Goal: Participate in discussion: Engage in conversation with other users on a specific topic

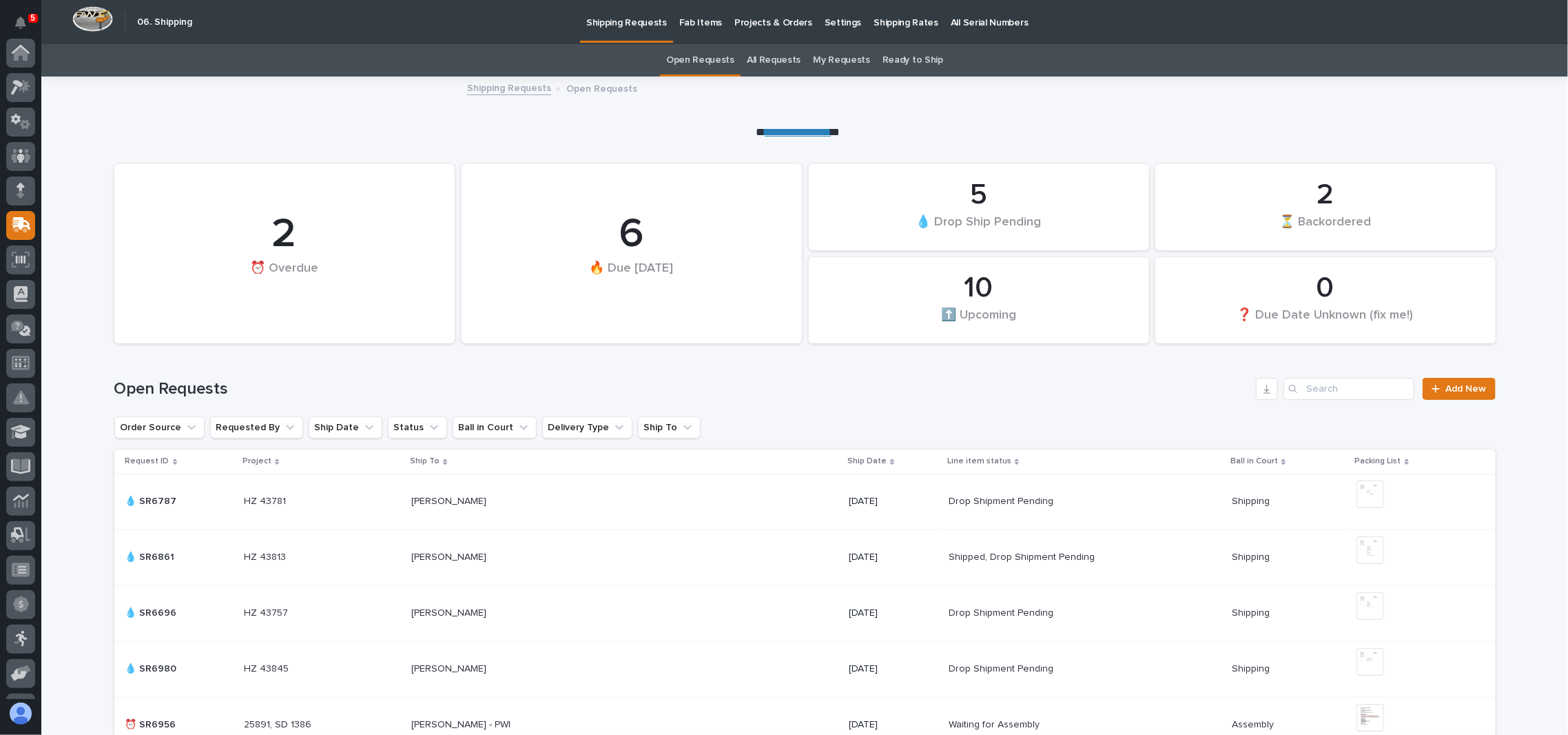
scroll to position [172, 0]
click at [1336, 396] on input "Search" at bounding box center [1349, 388] width 131 height 22
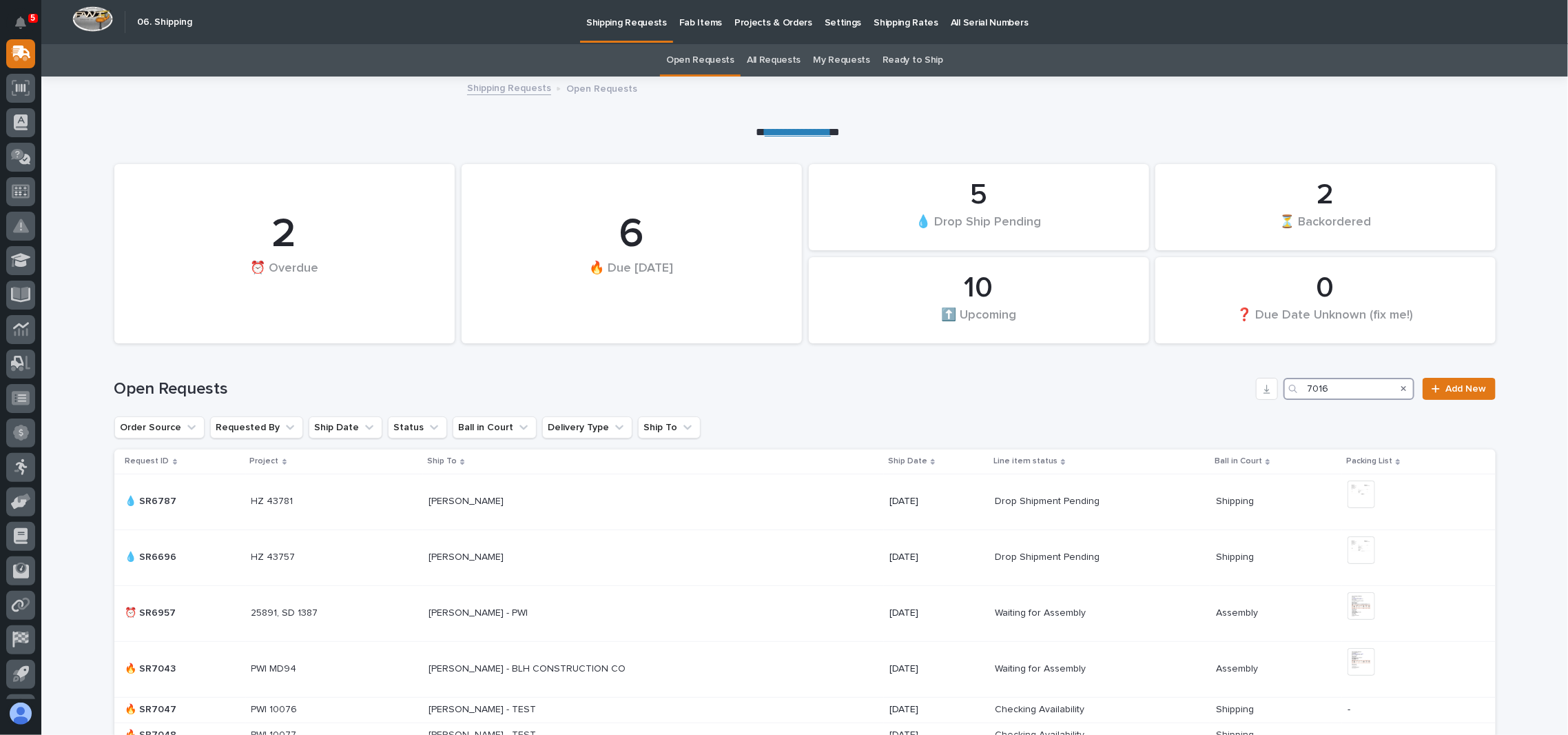
type input "7016"
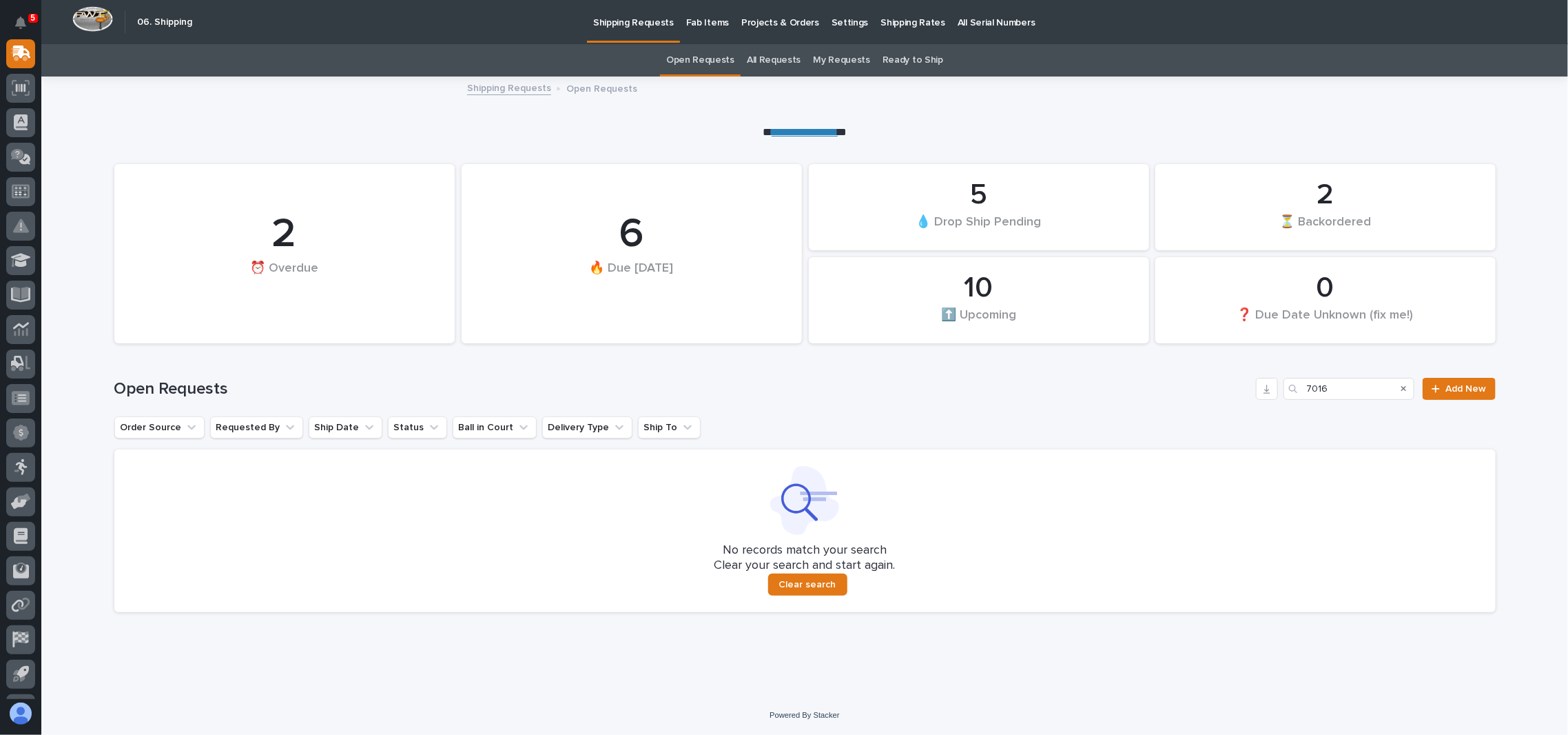
click at [768, 59] on link "All Requests" at bounding box center [773, 61] width 54 height 33
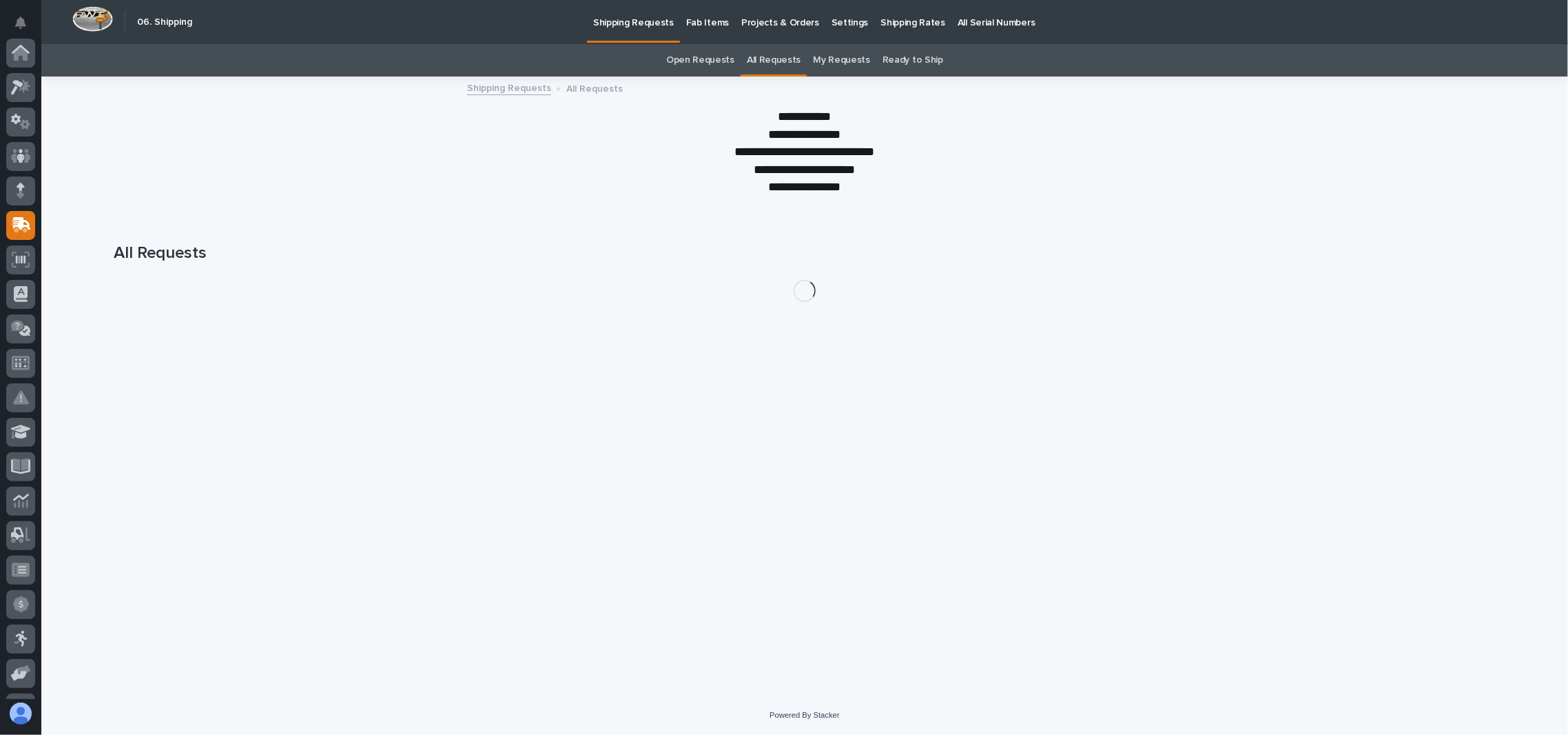
scroll to position [172, 0]
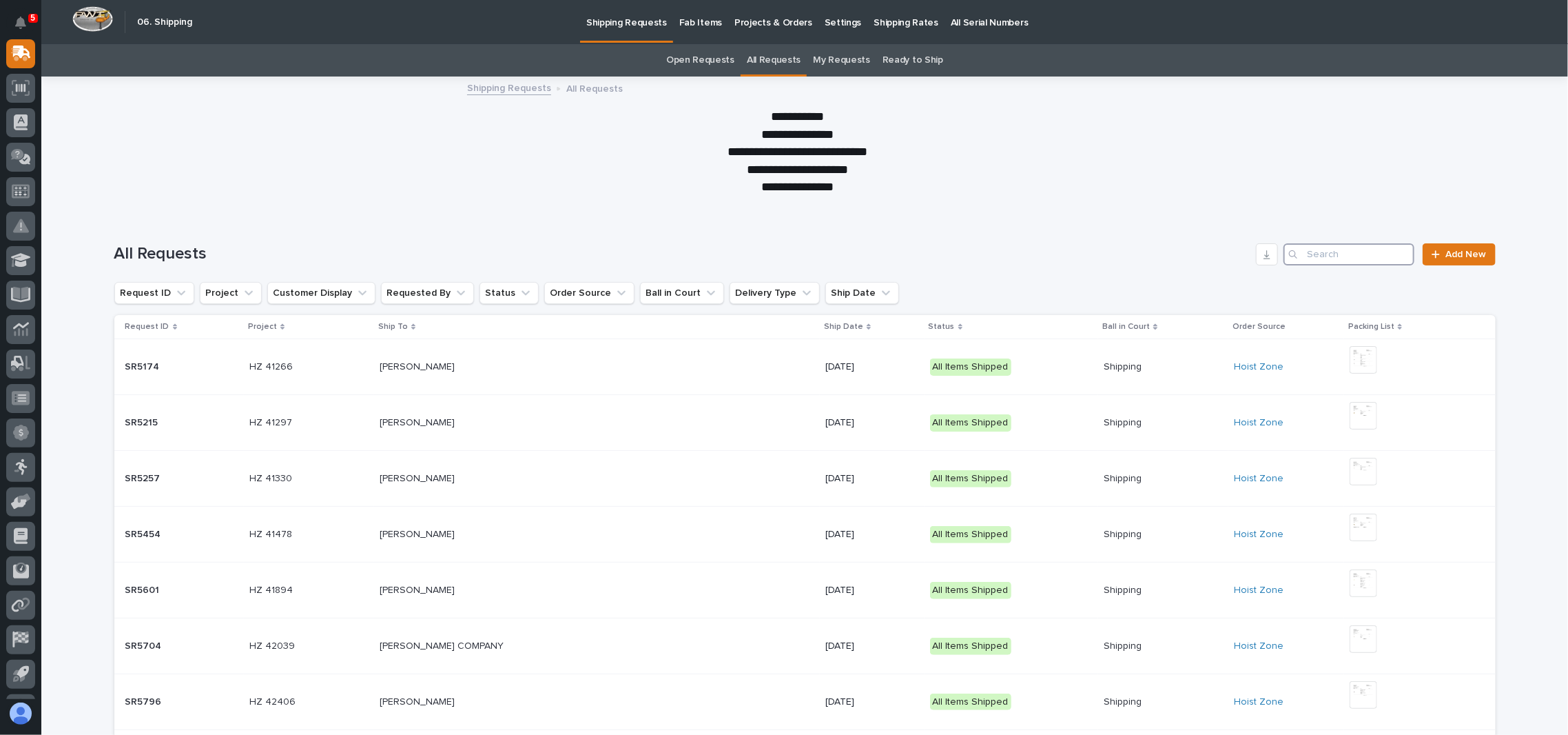
click at [1307, 245] on input "Search" at bounding box center [1349, 254] width 131 height 22
type input "7016"
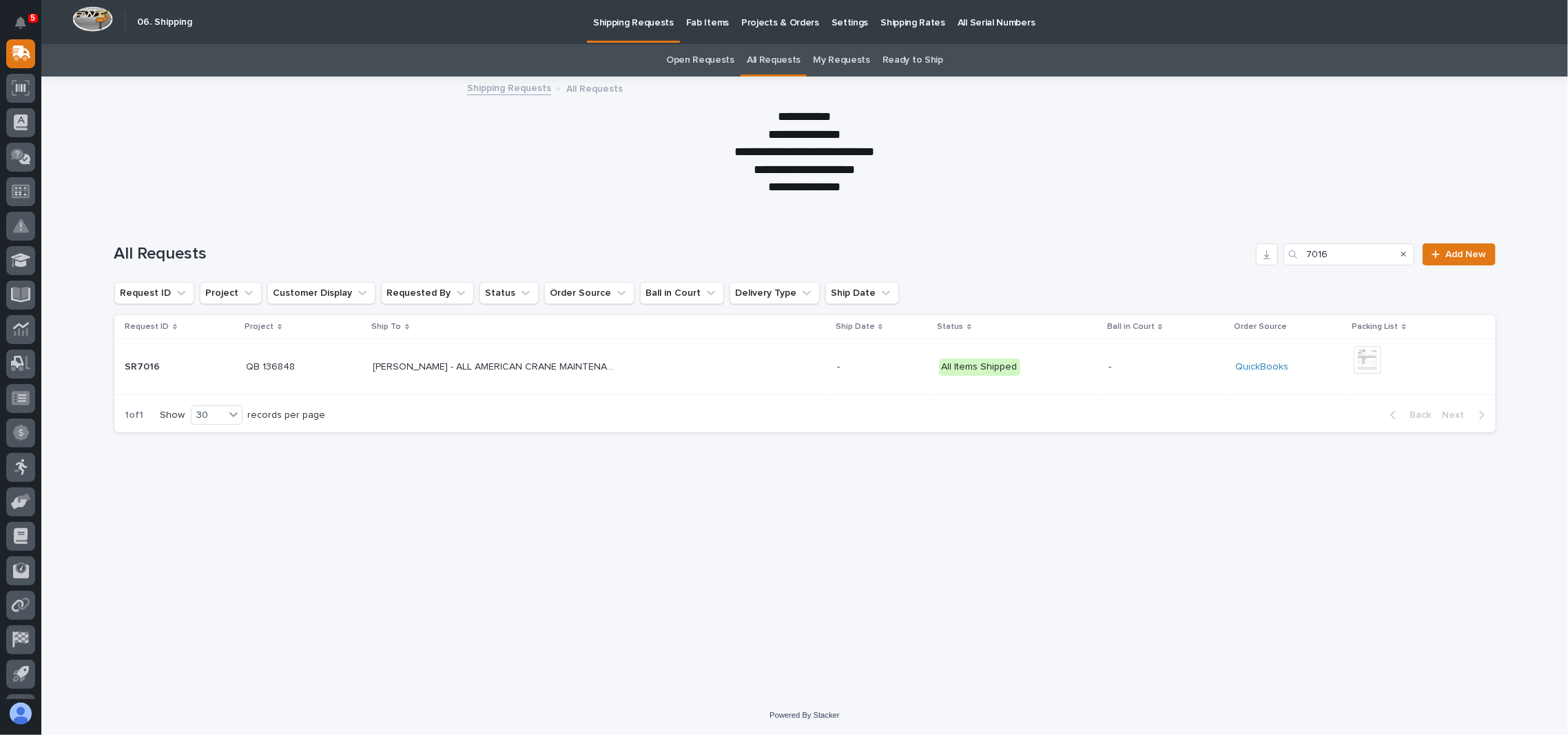
click at [152, 368] on p "SR7016" at bounding box center [144, 366] width 38 height 15
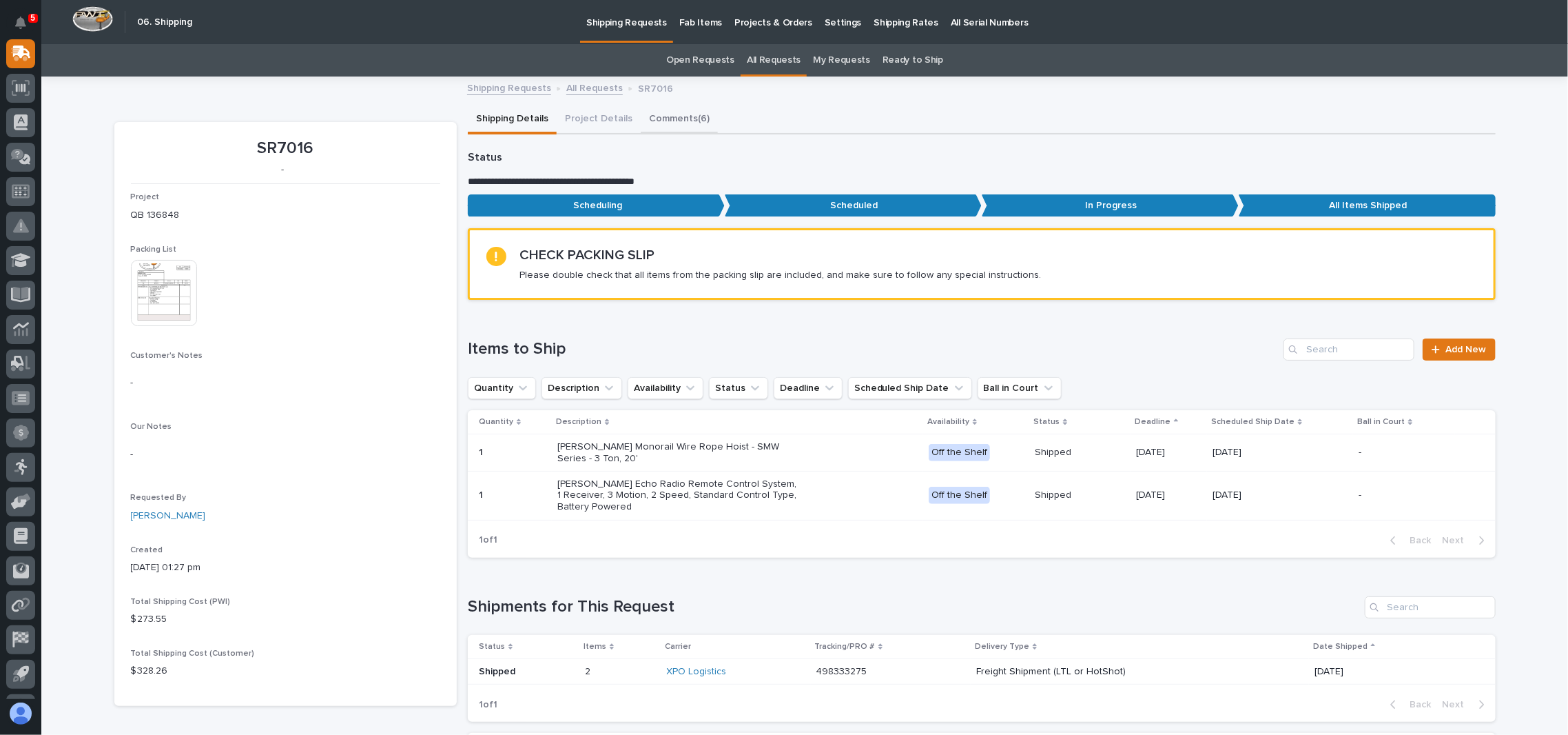
click at [673, 112] on button "Comments (6)" at bounding box center [678, 120] width 77 height 29
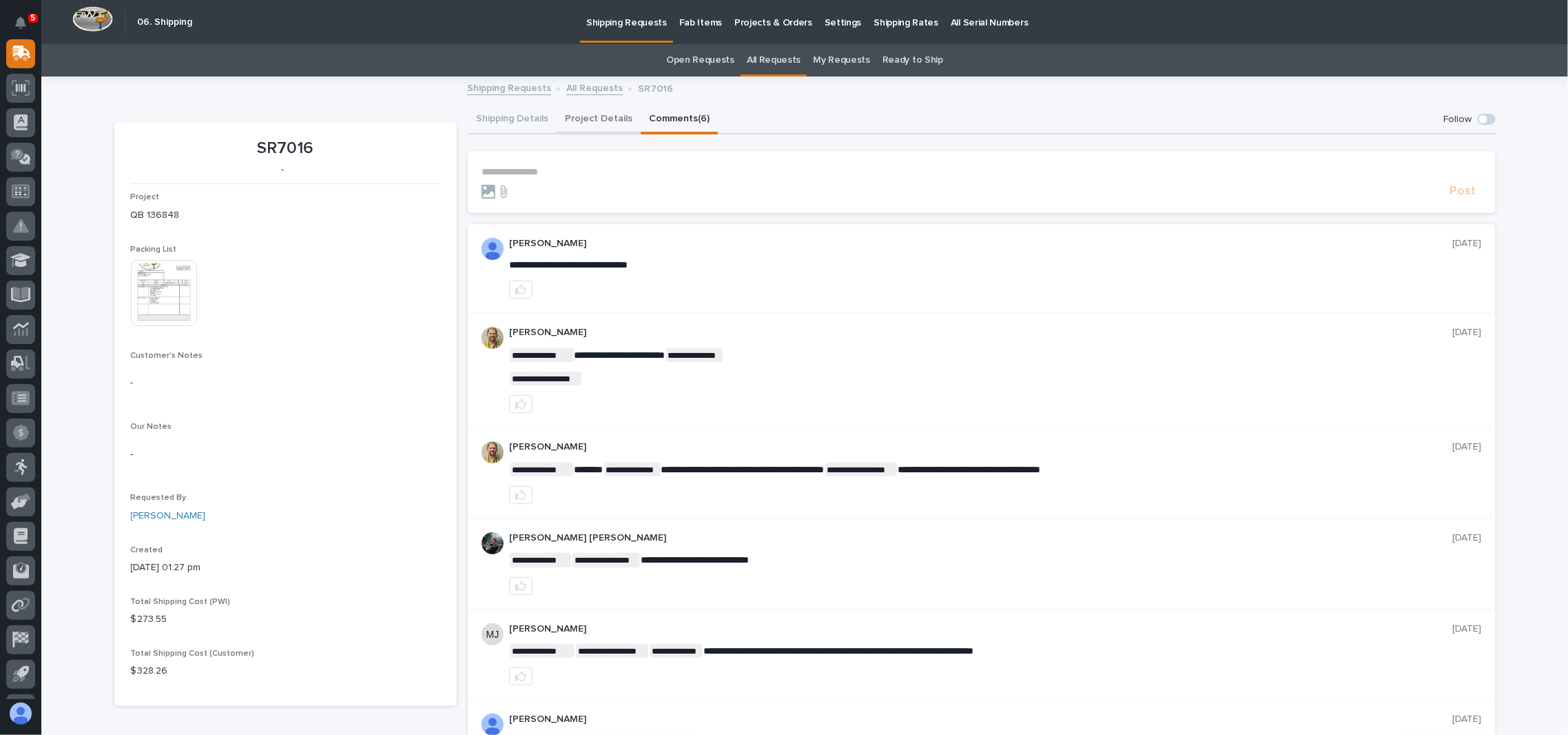
click at [588, 119] on button "Project Details" at bounding box center [599, 120] width 84 height 29
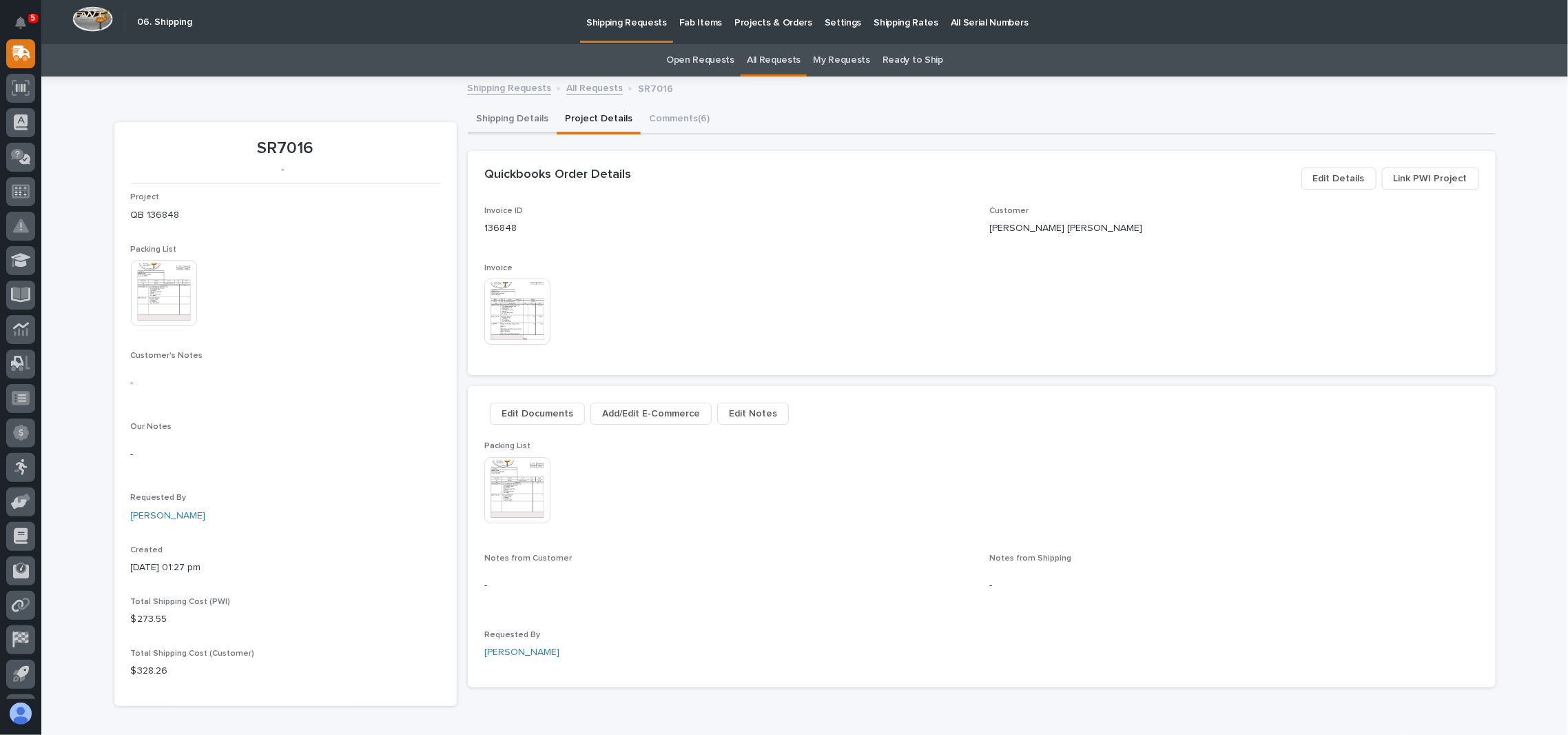
click at [519, 122] on button "Shipping Details" at bounding box center [512, 120] width 89 height 29
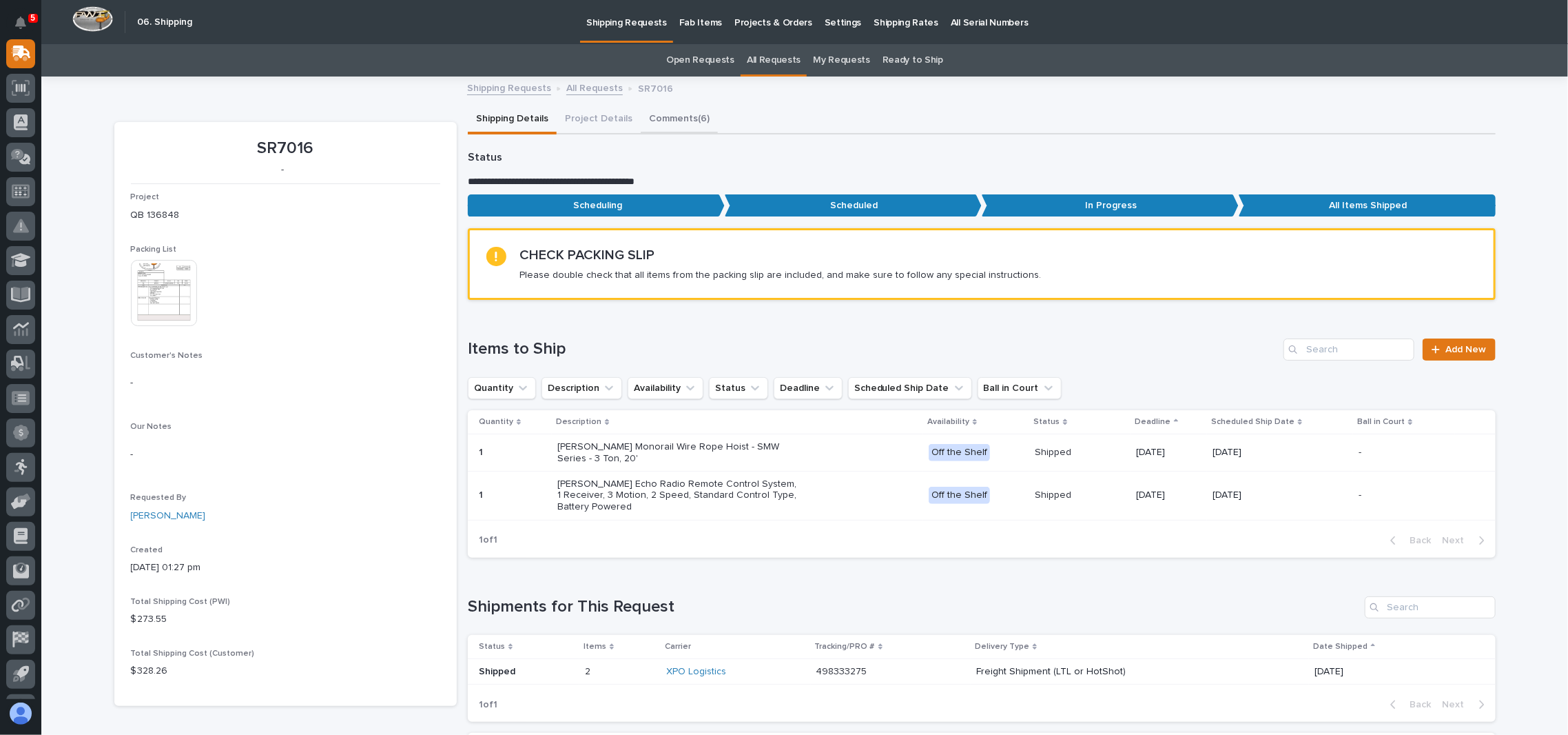
click at [682, 111] on button "Comments (6)" at bounding box center [678, 120] width 77 height 29
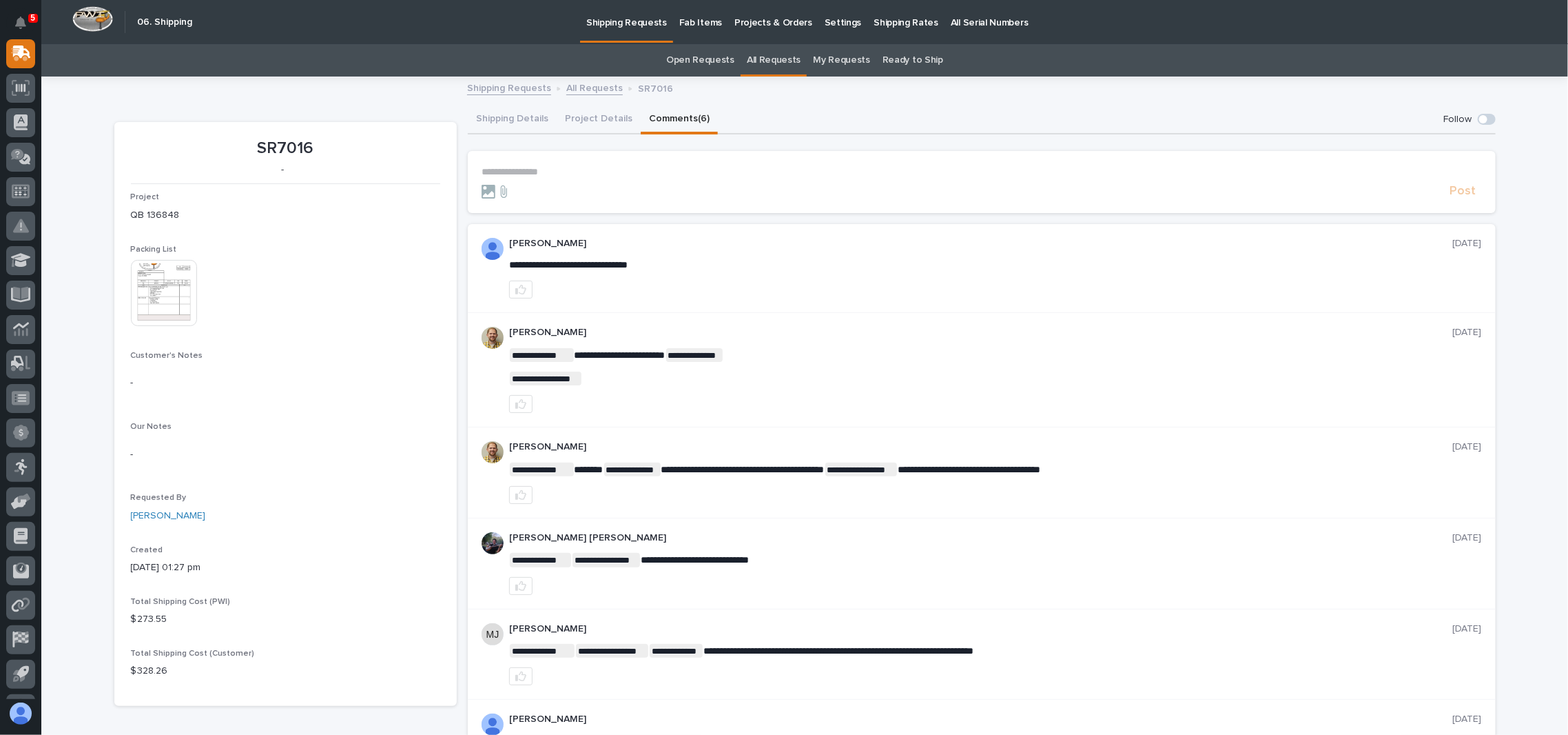
click at [544, 167] on p "**********" at bounding box center [981, 172] width 1000 height 12
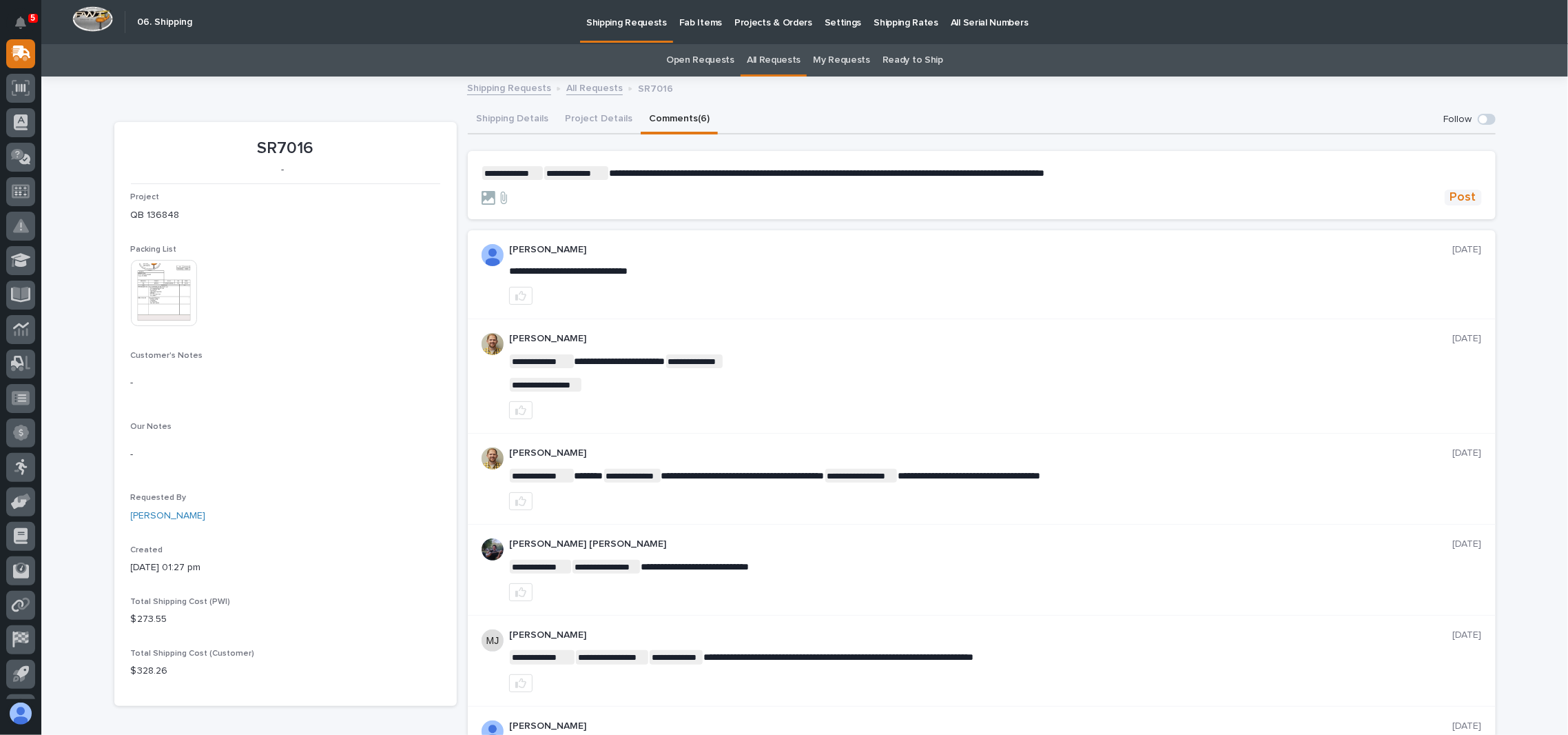
click at [1452, 193] on span "Post" at bounding box center [1463, 197] width 26 height 15
